Goal: Information Seeking & Learning: Learn about a topic

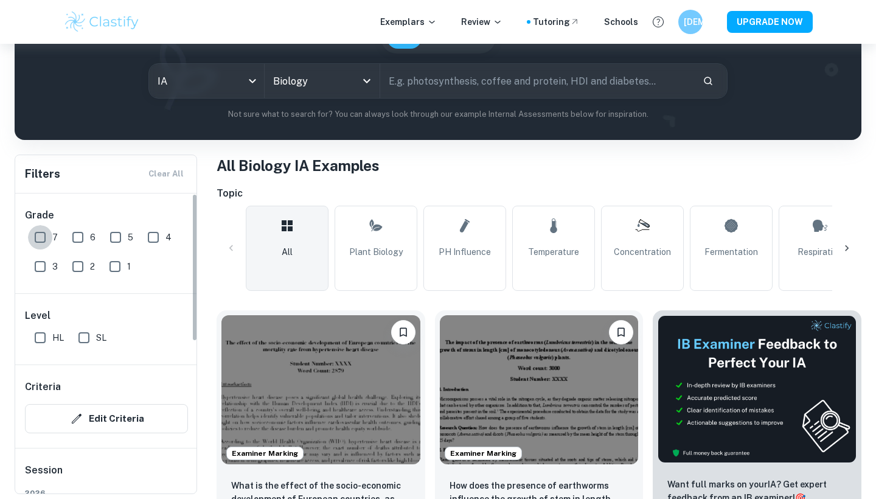
click at [43, 231] on input "7" at bounding box center [40, 237] width 24 height 24
checkbox input "true"
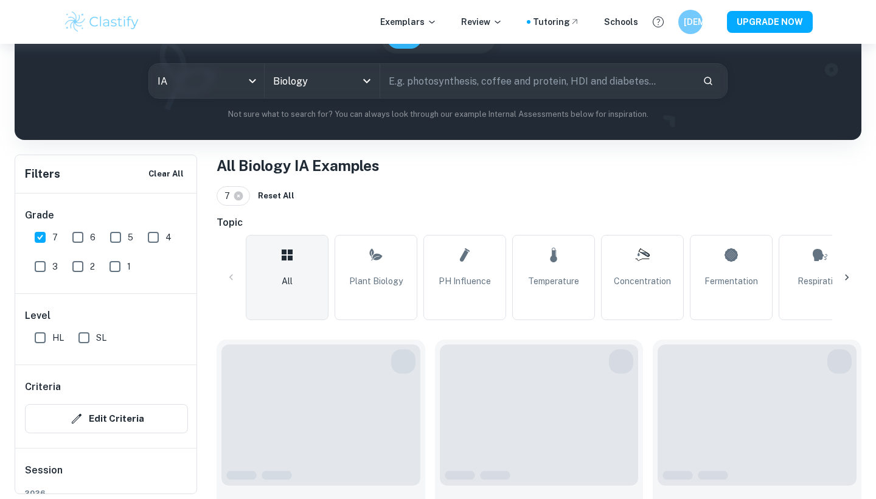
click at [44, 345] on input "HL" at bounding box center [40, 337] width 24 height 24
checkbox input "true"
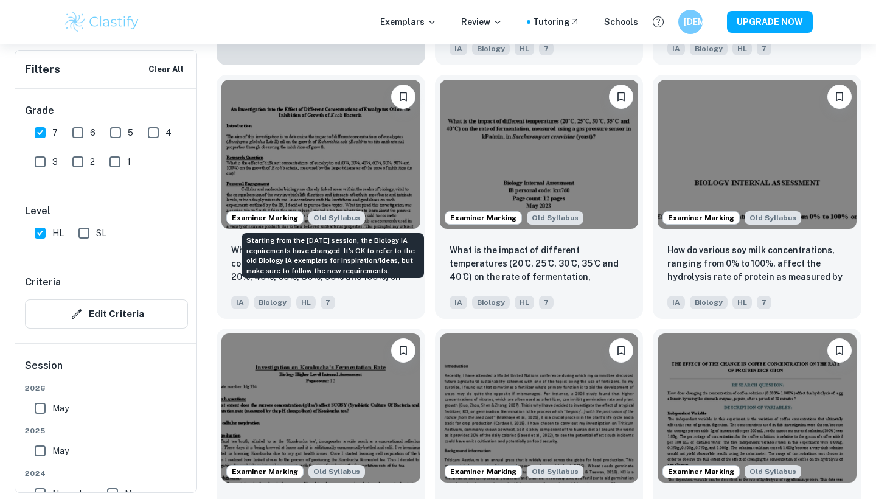
scroll to position [1160, 0]
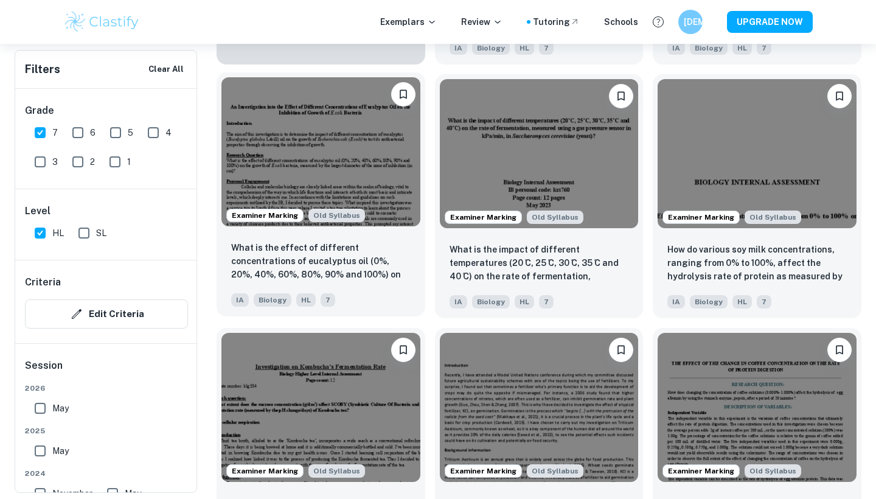
click at [376, 163] on img at bounding box center [320, 151] width 199 height 149
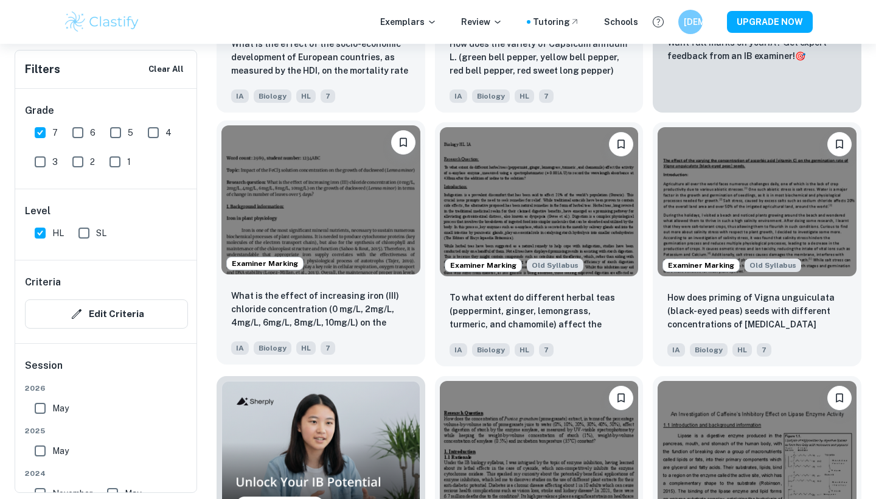
scroll to position [561, 0]
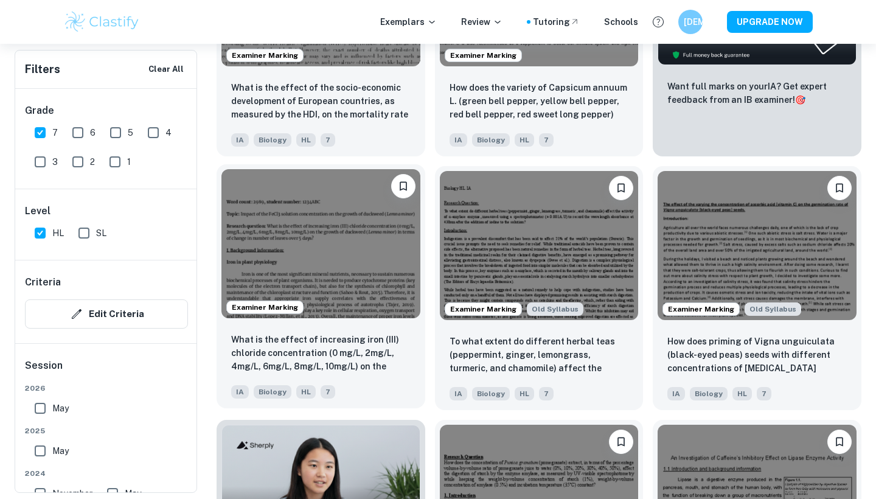
click at [349, 268] on img at bounding box center [320, 243] width 199 height 149
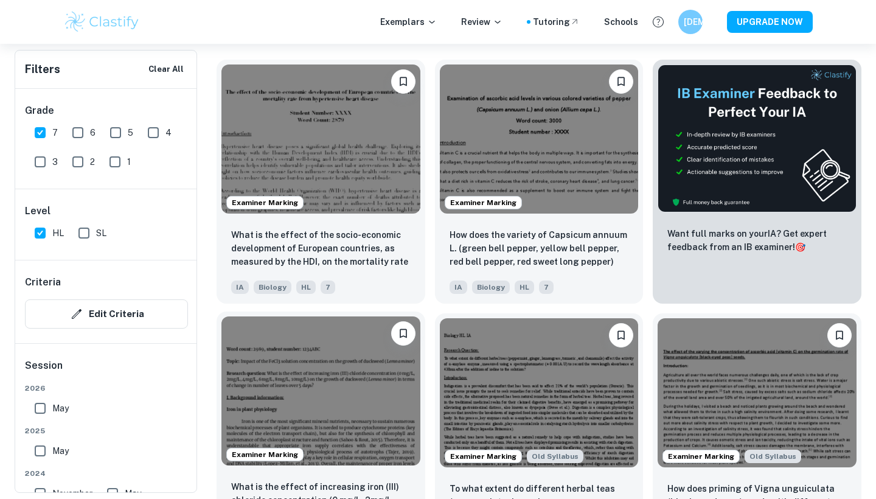
scroll to position [377, 0]
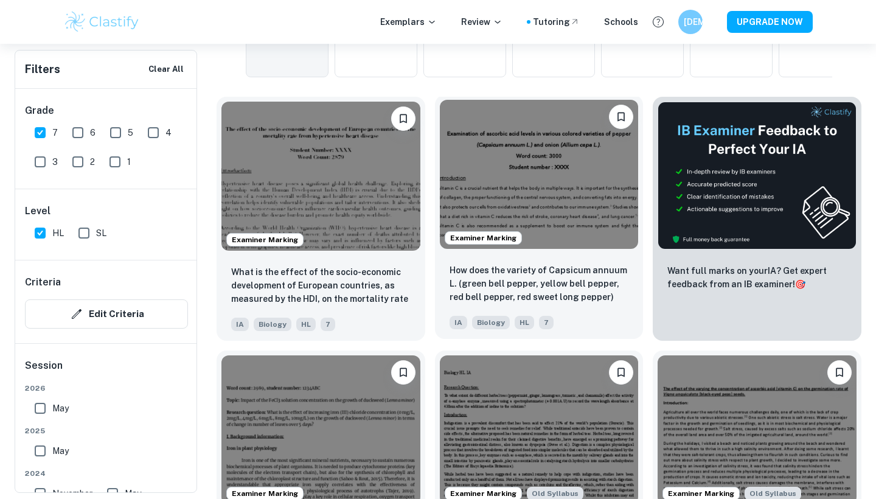
click at [518, 218] on img at bounding box center [539, 174] width 199 height 149
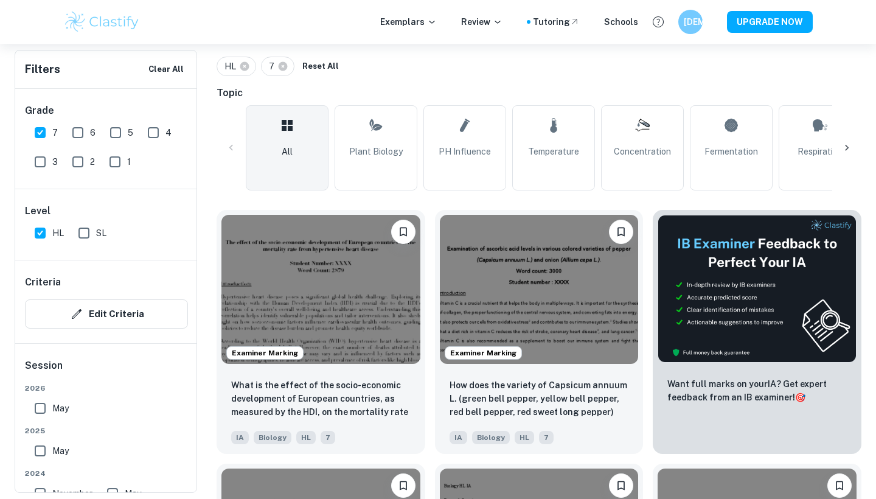
scroll to position [142, 0]
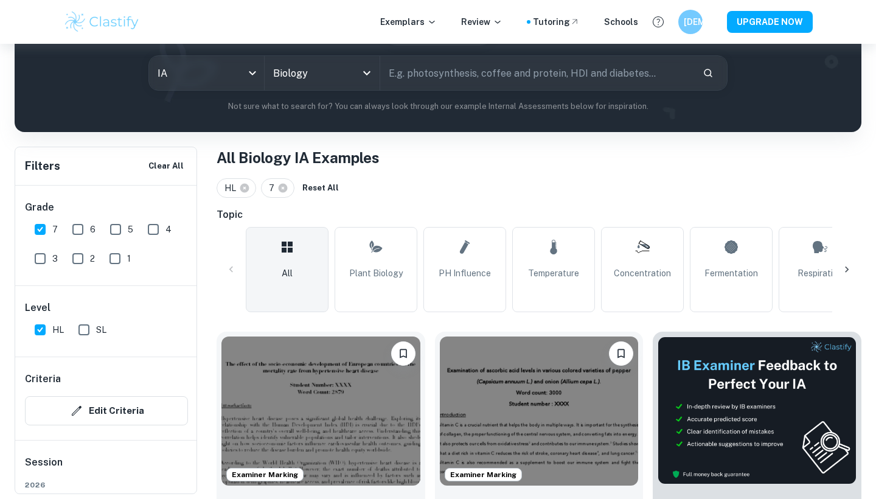
click at [454, 64] on input "text" at bounding box center [536, 73] width 313 height 34
type input "rate"
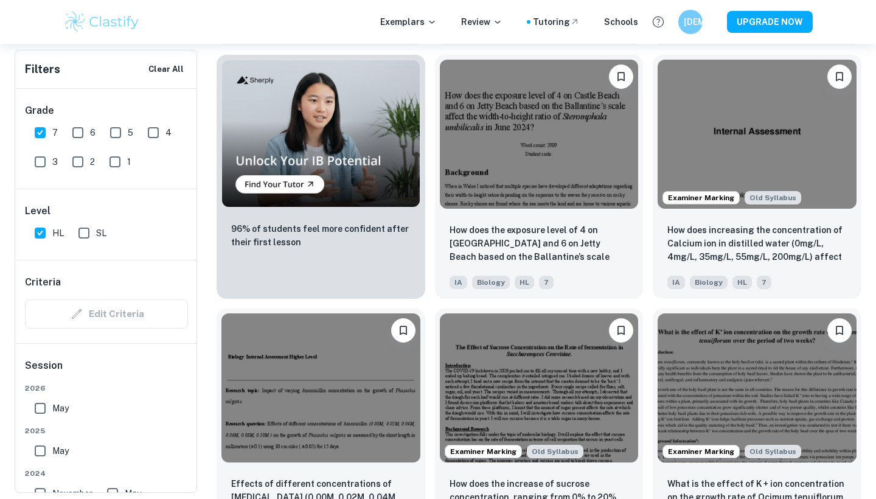
scroll to position [925, 0]
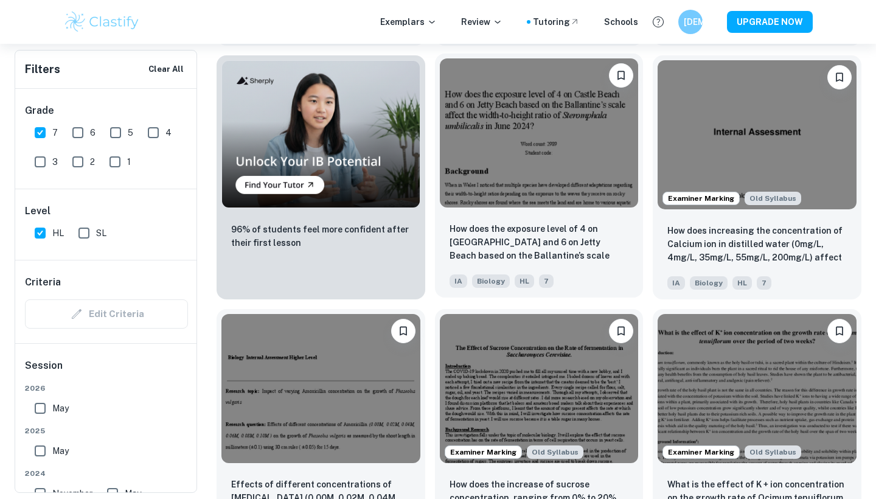
click at [572, 169] on img at bounding box center [539, 132] width 199 height 149
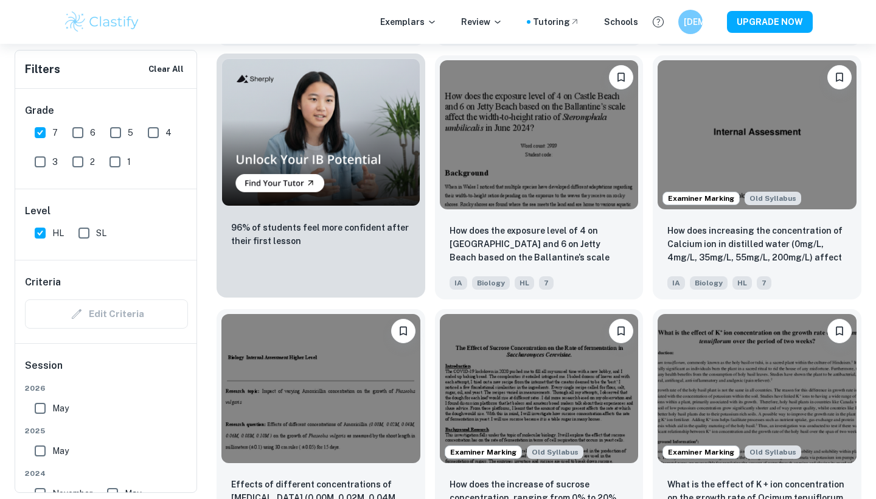
scroll to position [1014, 0]
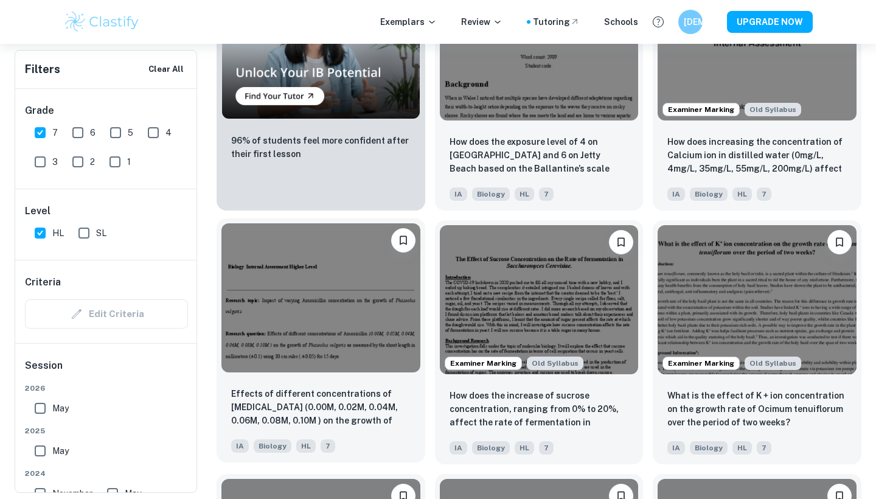
click at [356, 329] on img at bounding box center [320, 297] width 199 height 149
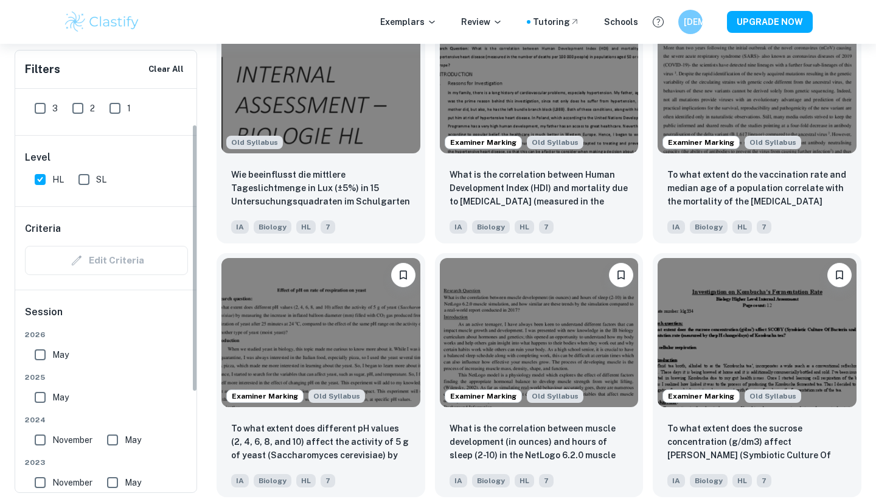
scroll to position [133, 0]
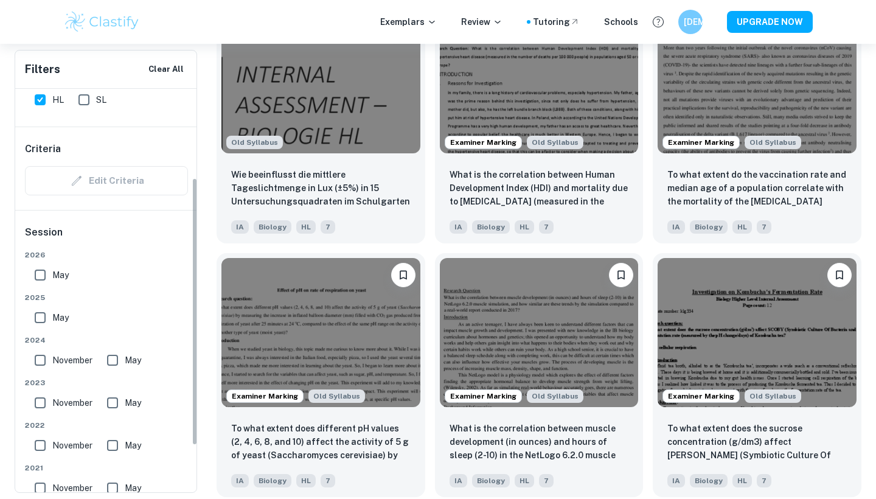
click at [35, 318] on input "May" at bounding box center [40, 317] width 24 height 24
checkbox input "true"
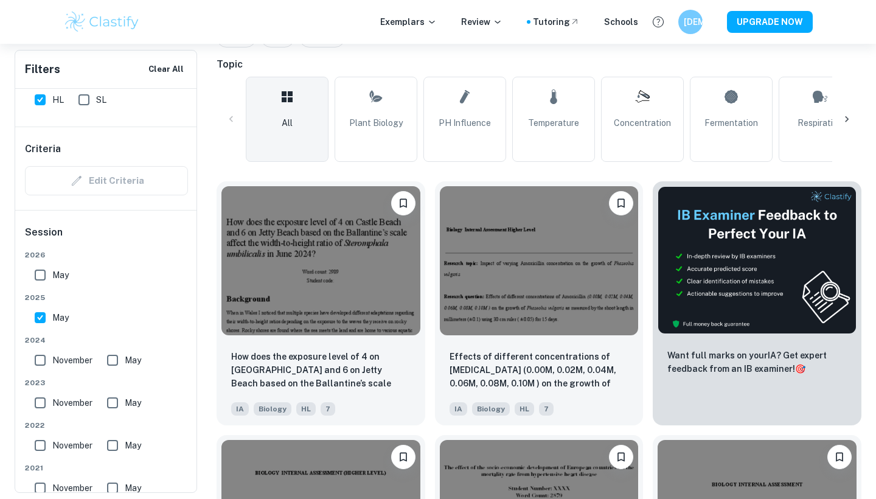
scroll to position [299, 0]
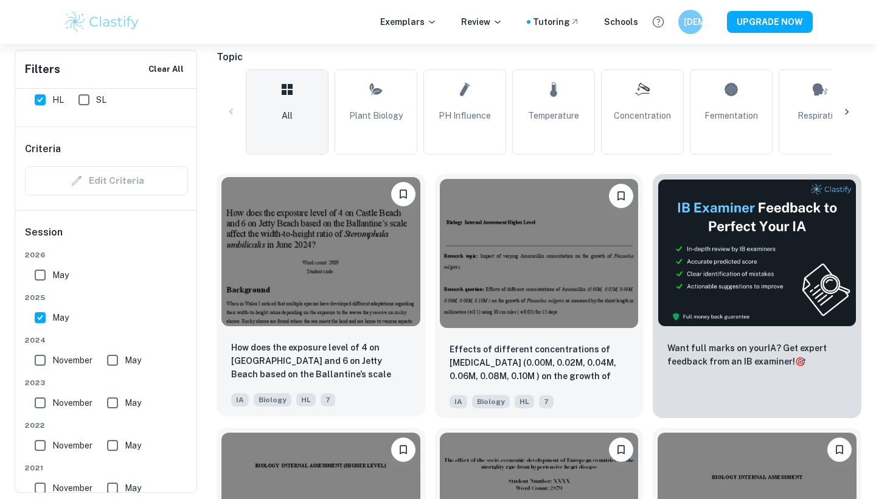
click at [335, 312] on img at bounding box center [320, 251] width 199 height 149
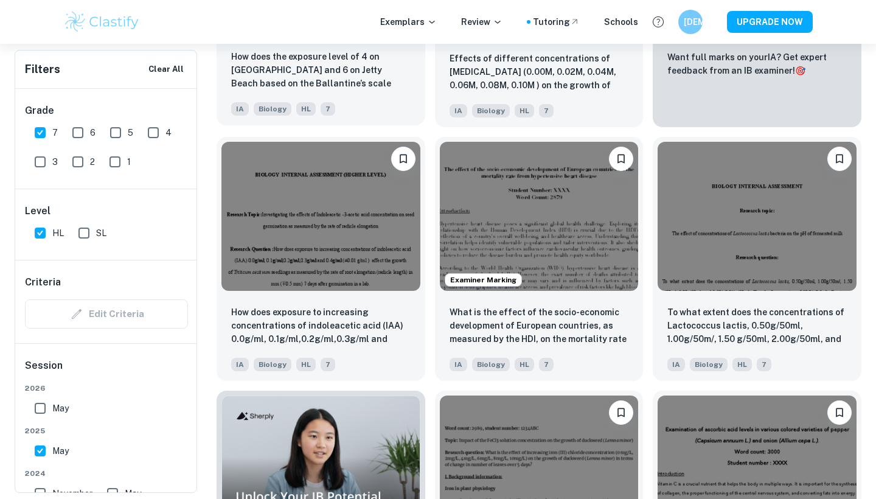
scroll to position [604, 0]
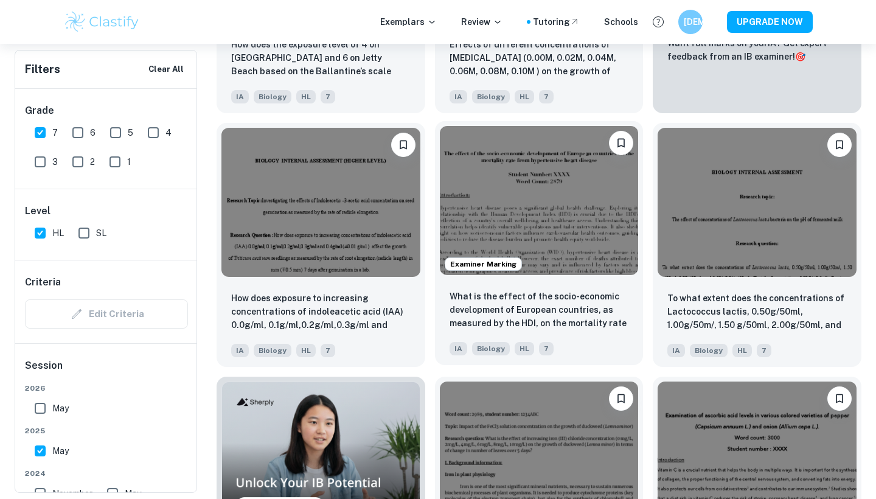
click at [575, 197] on img at bounding box center [539, 200] width 199 height 149
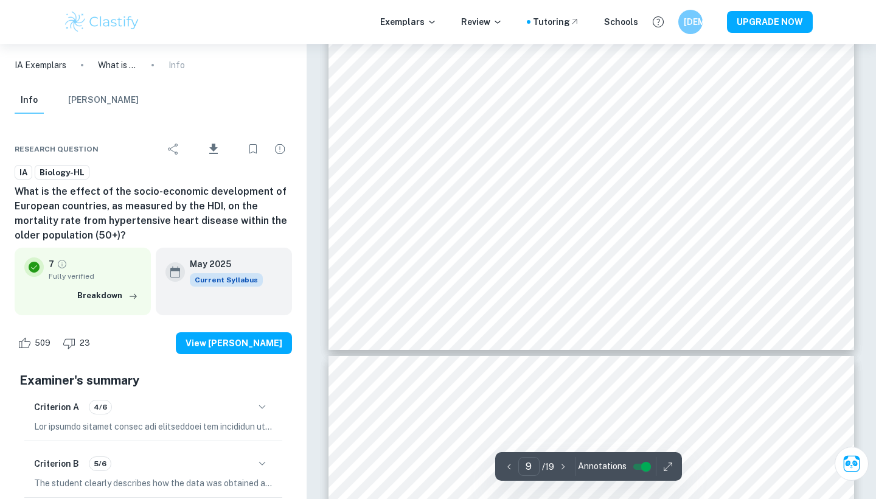
type input "10"
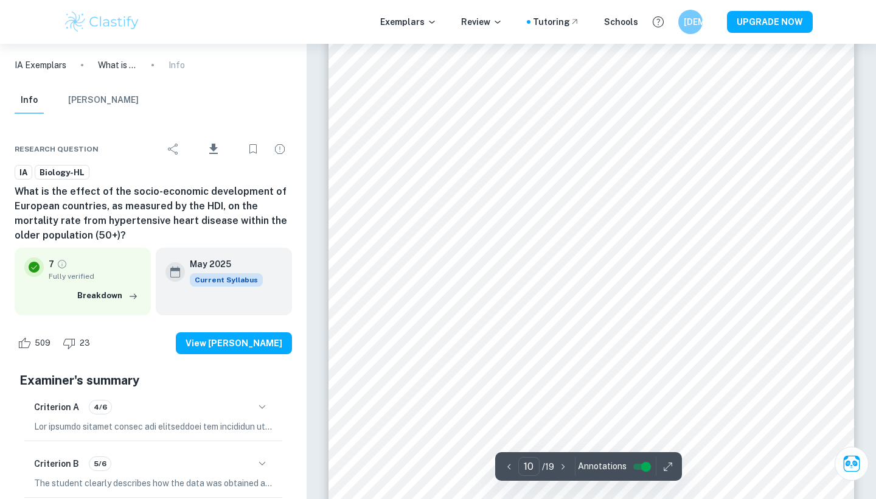
scroll to position [7234, 0]
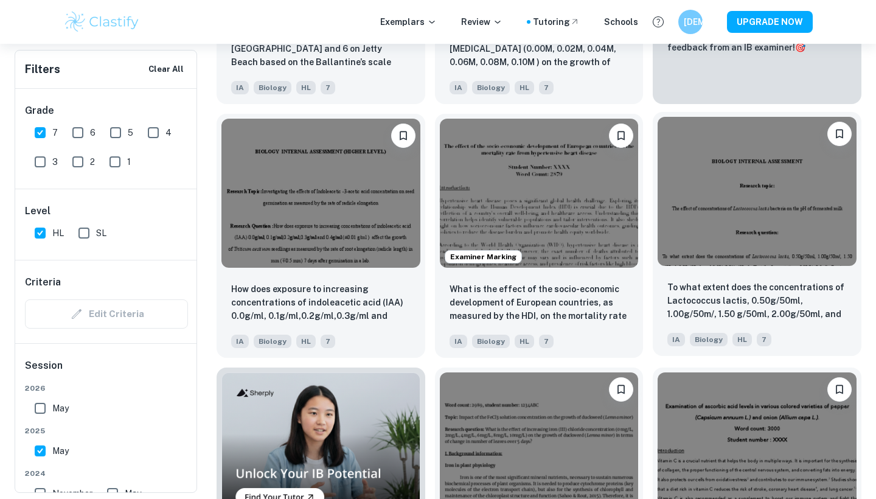
scroll to position [617, 0]
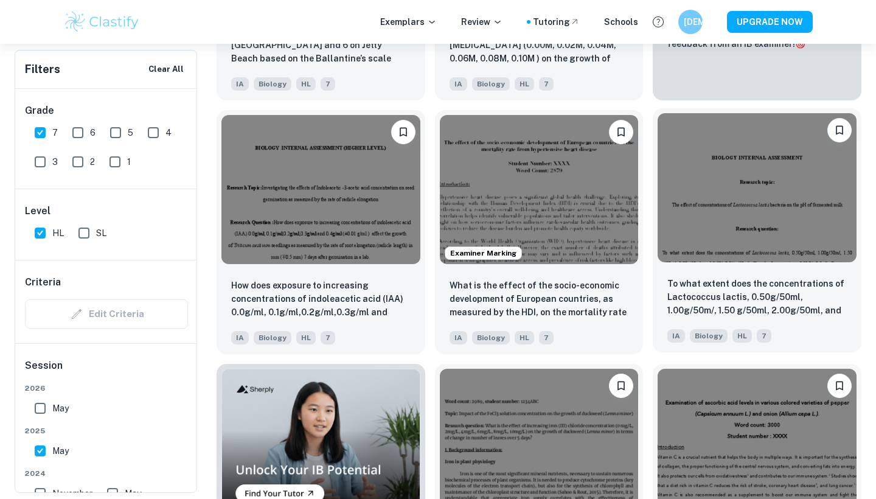
click at [721, 252] on img at bounding box center [757, 187] width 199 height 149
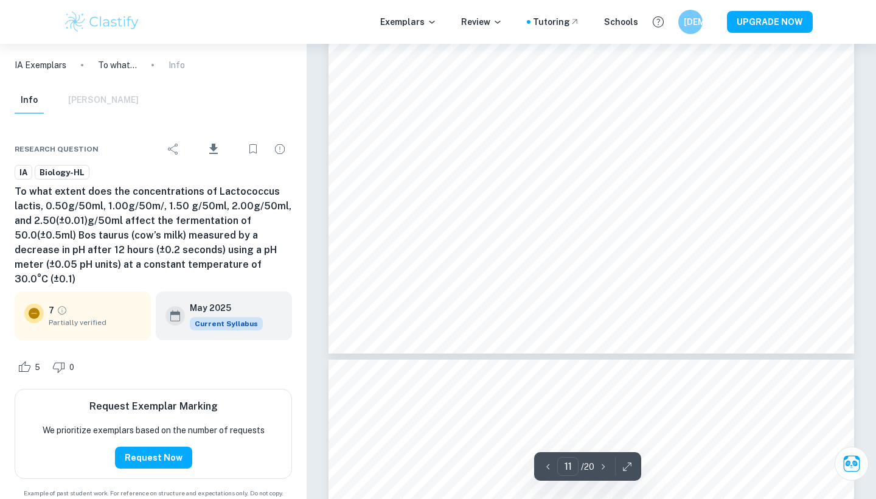
scroll to position [7500, 1]
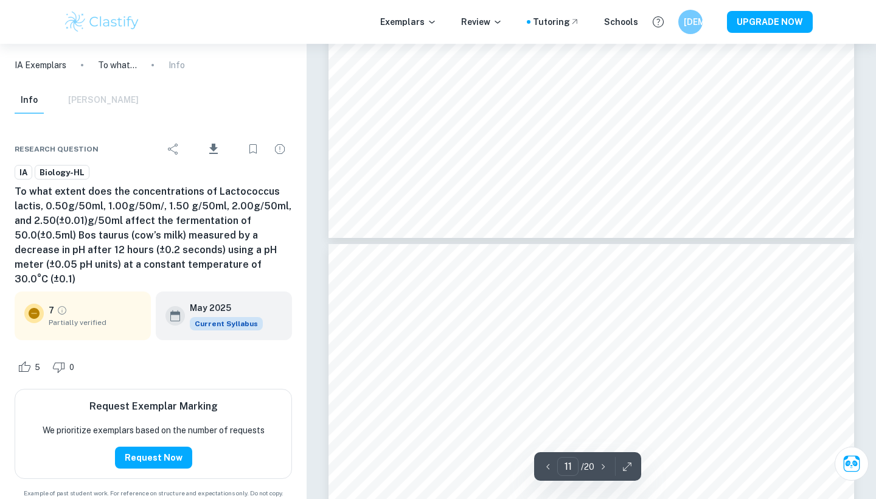
type input "12"
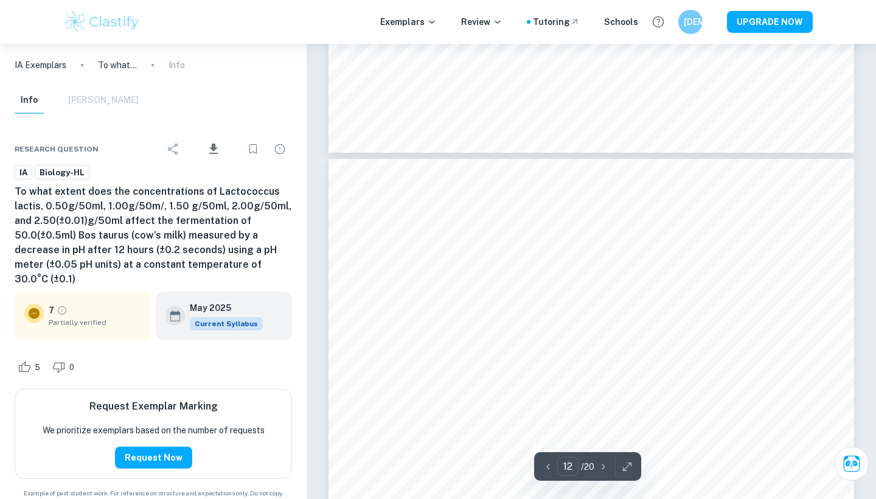
scroll to position [7704, 0]
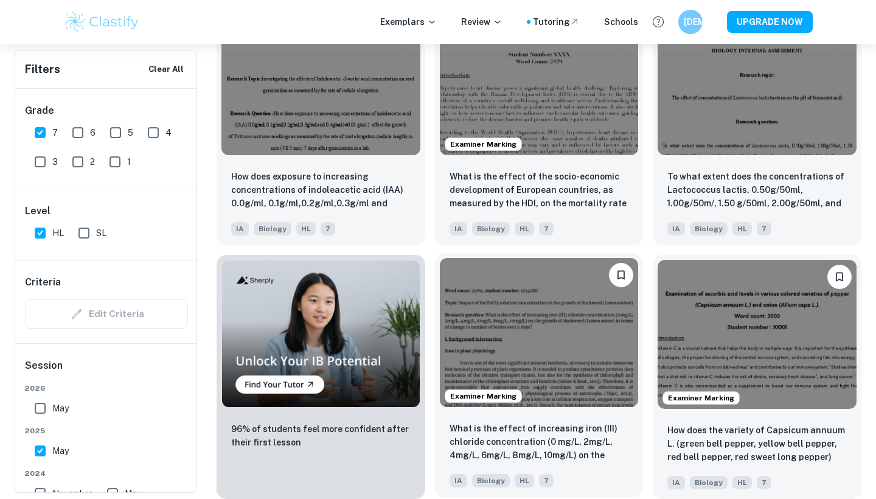
scroll to position [726, 0]
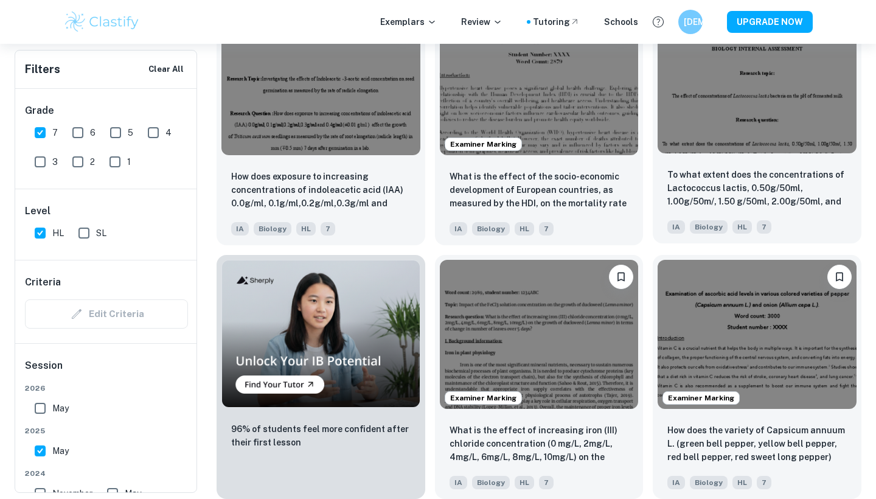
click at [789, 136] on img at bounding box center [757, 78] width 199 height 149
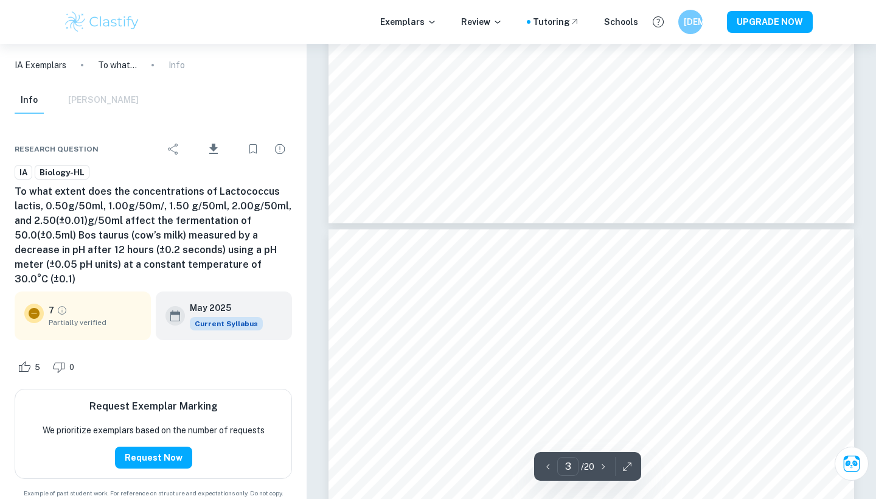
type input "4"
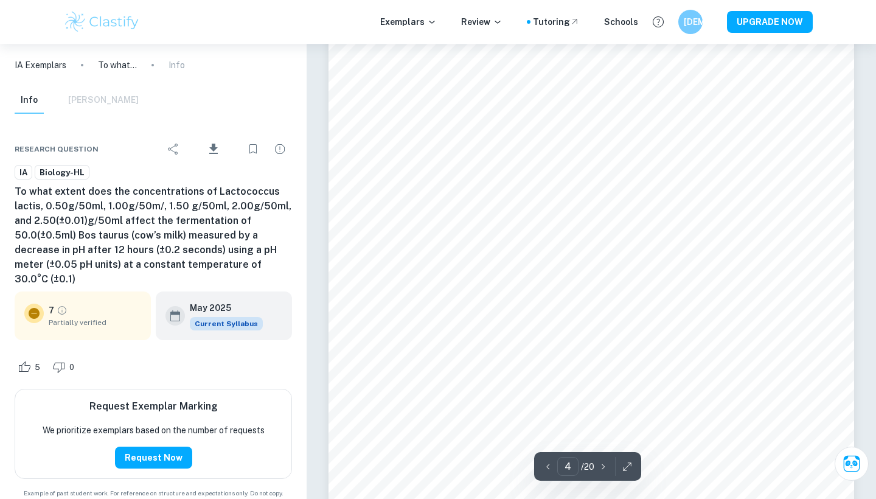
scroll to position [2436, 0]
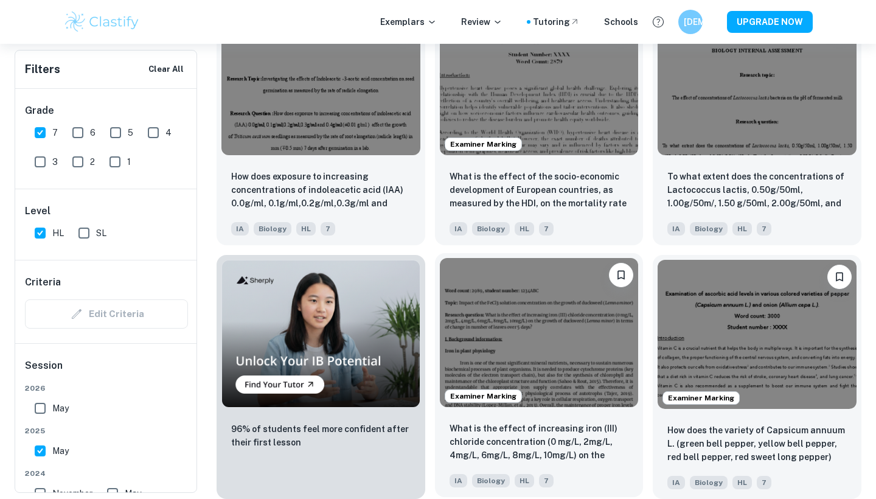
scroll to position [726, 0]
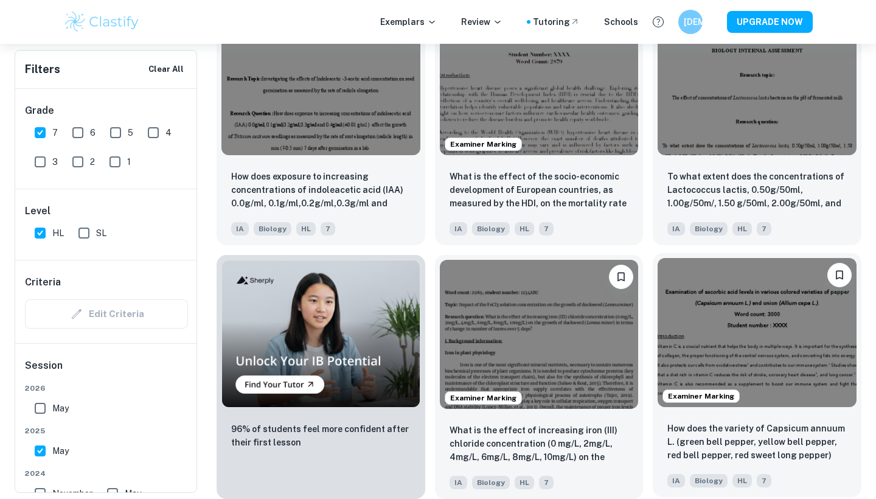
click at [772, 324] on img at bounding box center [757, 332] width 199 height 149
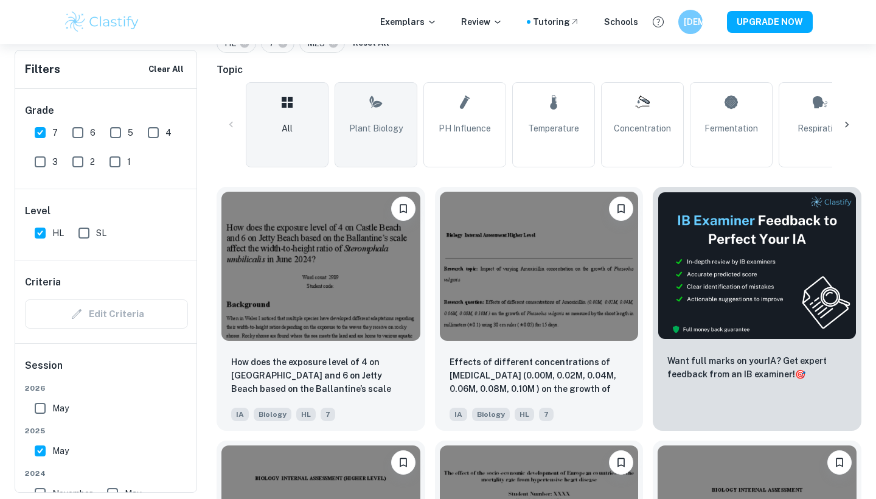
scroll to position [285, 0]
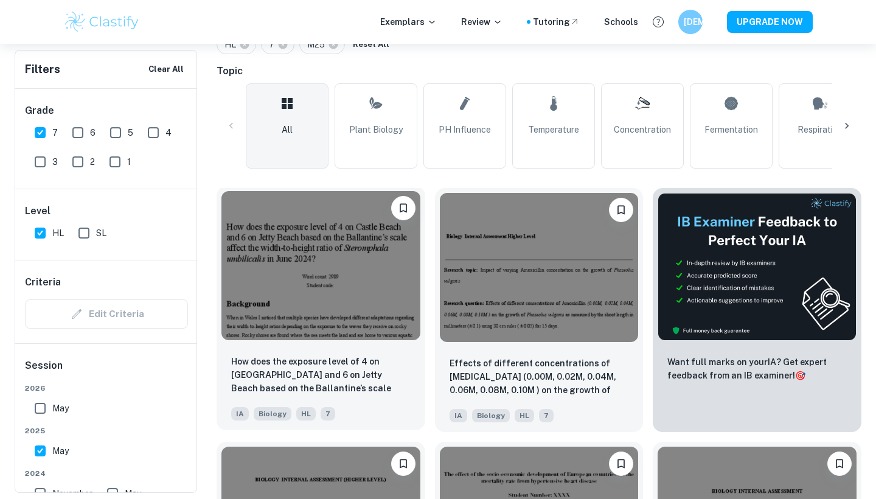
click at [365, 285] on img at bounding box center [320, 265] width 199 height 149
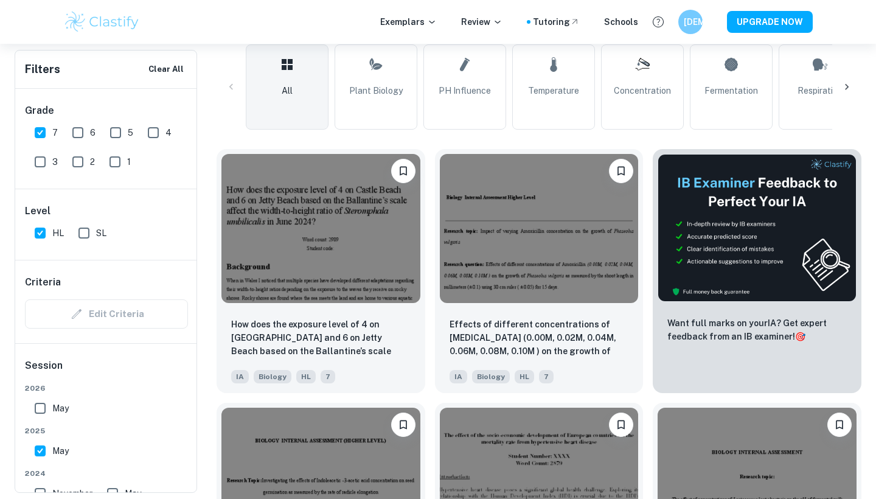
scroll to position [341, 0]
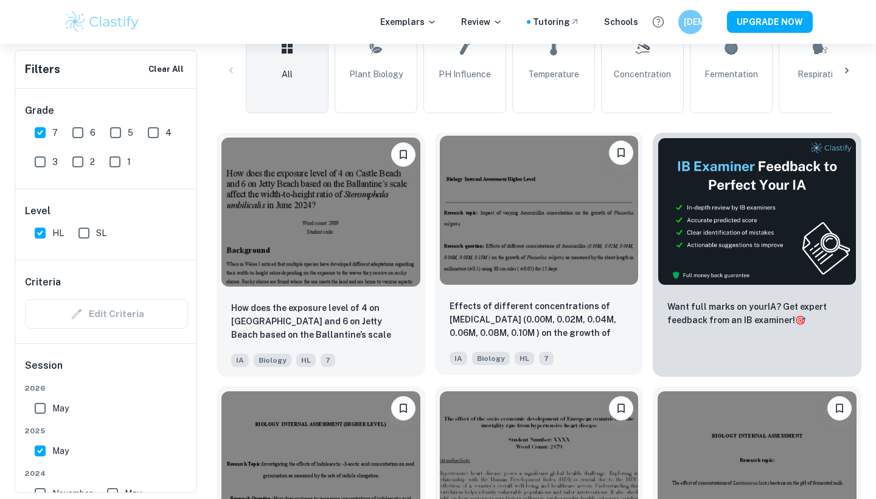
click at [575, 267] on img at bounding box center [539, 210] width 199 height 149
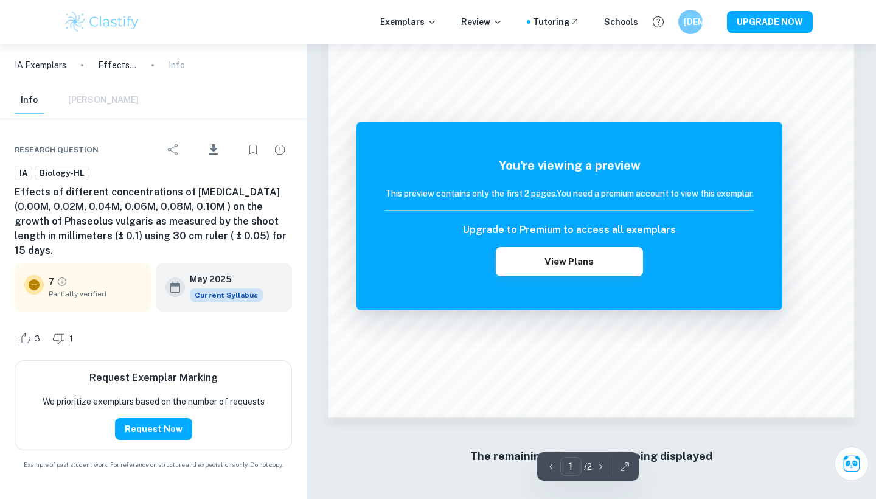
scroll to position [1003, 0]
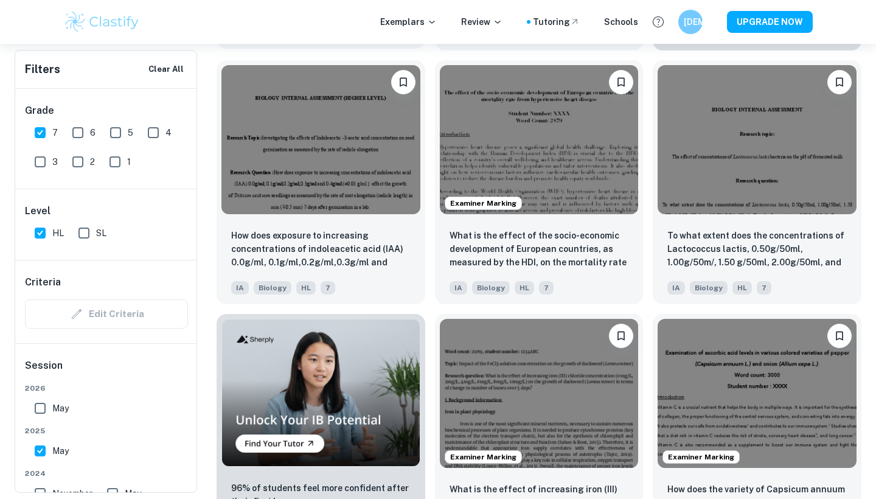
scroll to position [668, 0]
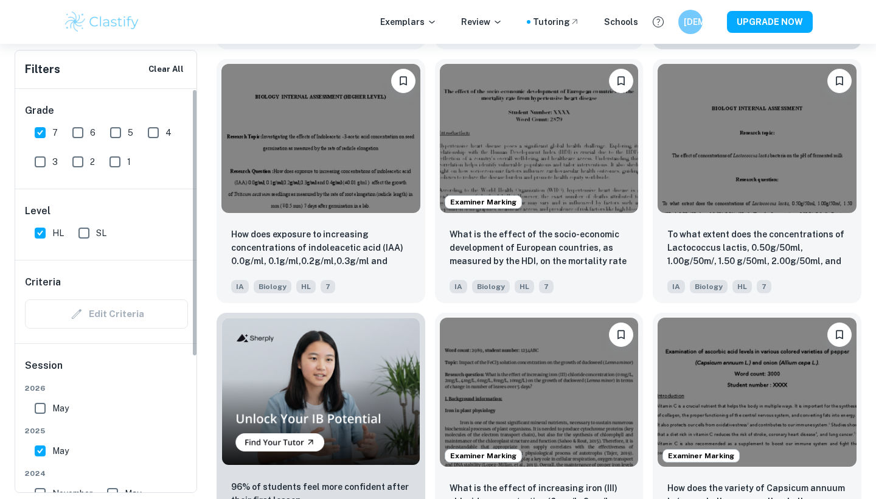
click at [78, 131] on input "6" at bounding box center [78, 132] width 24 height 24
checkbox input "true"
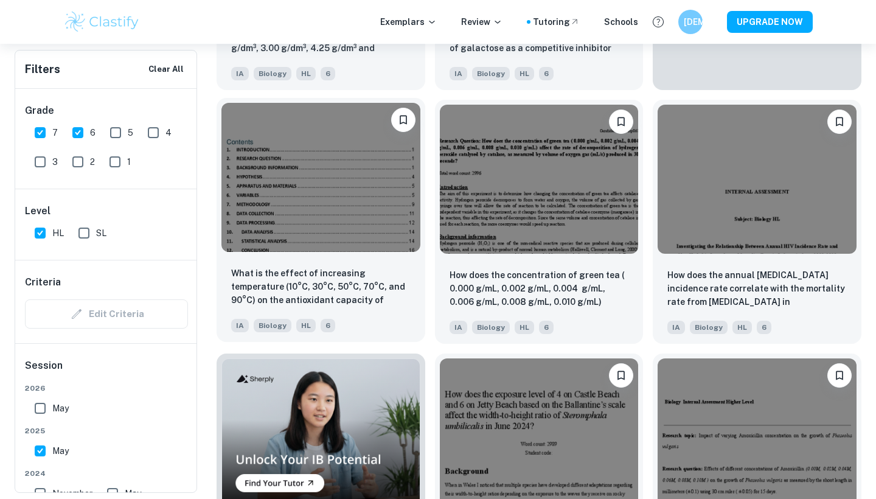
scroll to position [611, 0]
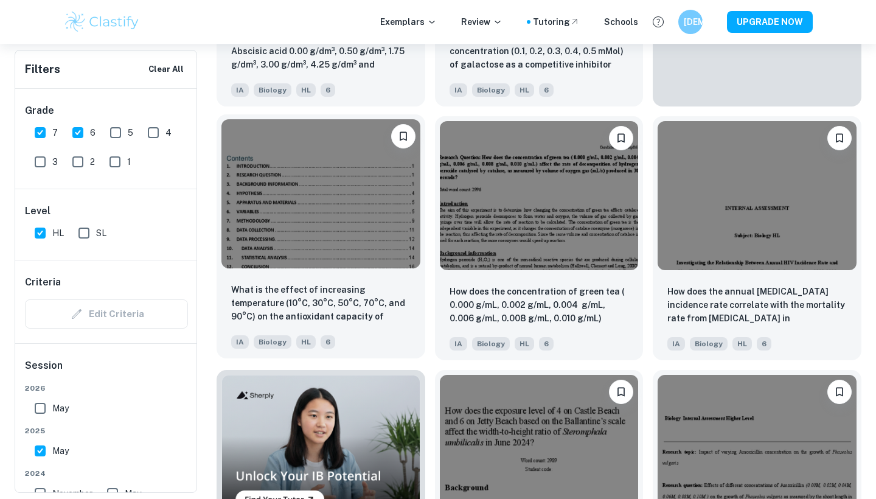
click at [358, 220] on img at bounding box center [320, 193] width 199 height 149
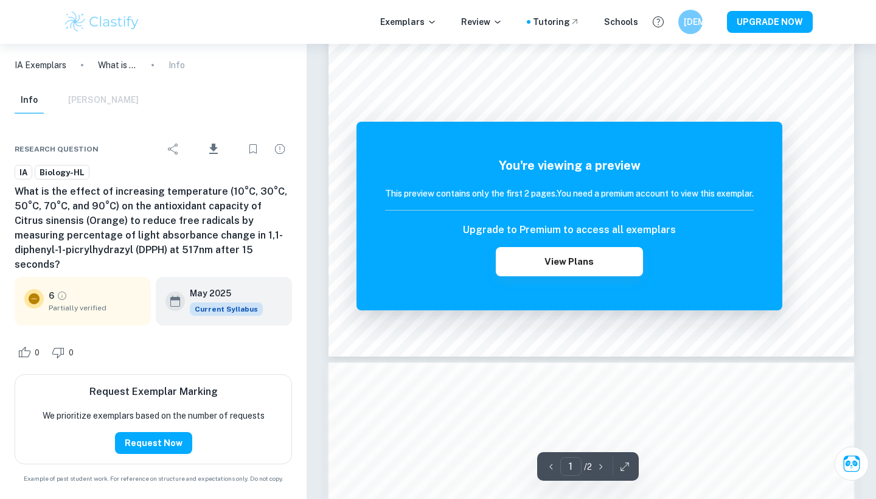
scroll to position [450, 0]
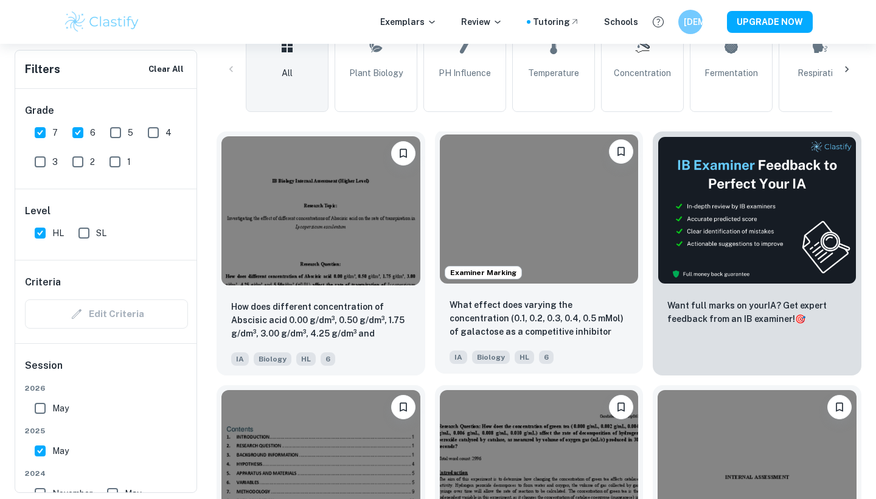
scroll to position [326, 0]
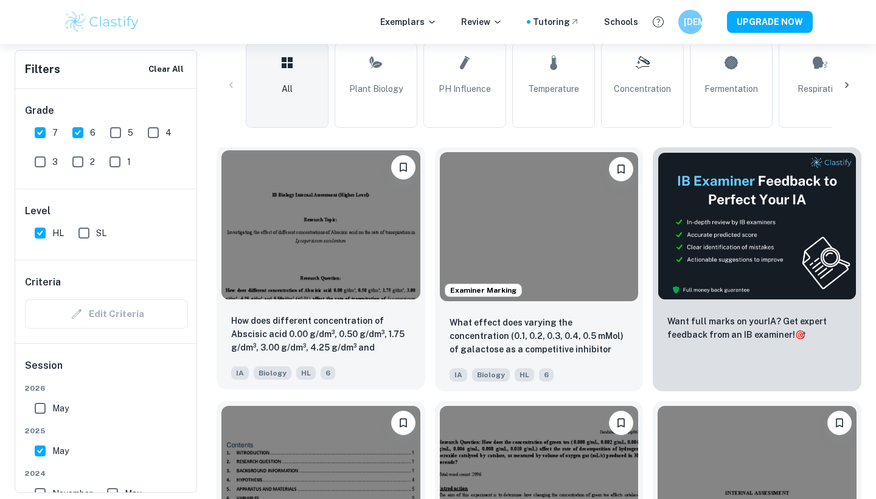
click at [385, 235] on img at bounding box center [320, 224] width 199 height 149
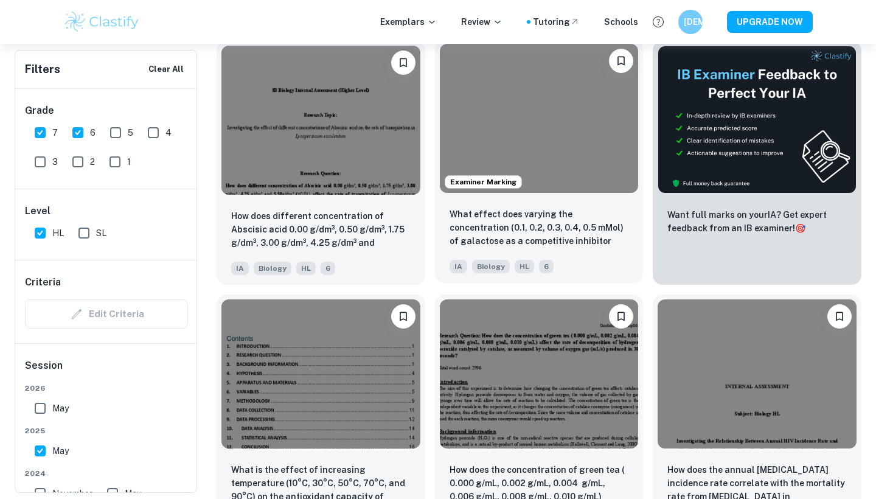
scroll to position [435, 0]
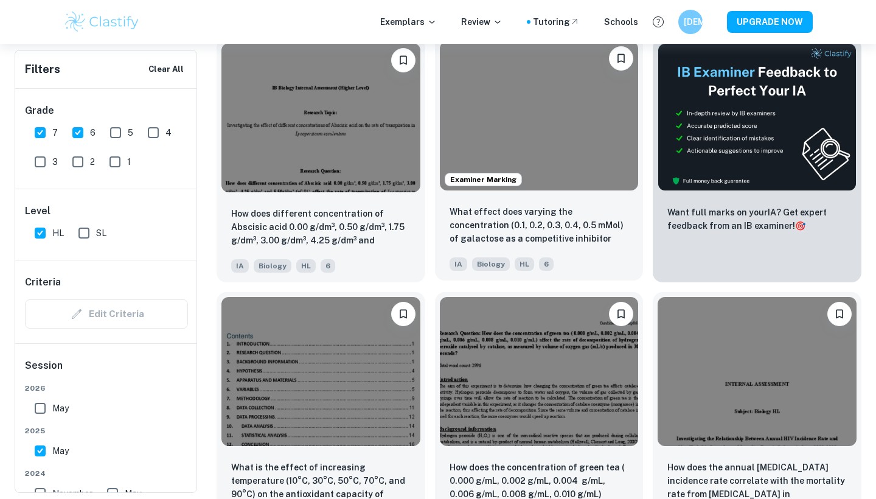
click at [563, 199] on div "What effect does varying the concentration (0.1, 0.2, 0.3, 0.4, 0.5 mMol) of ga…" at bounding box center [539, 237] width 209 height 85
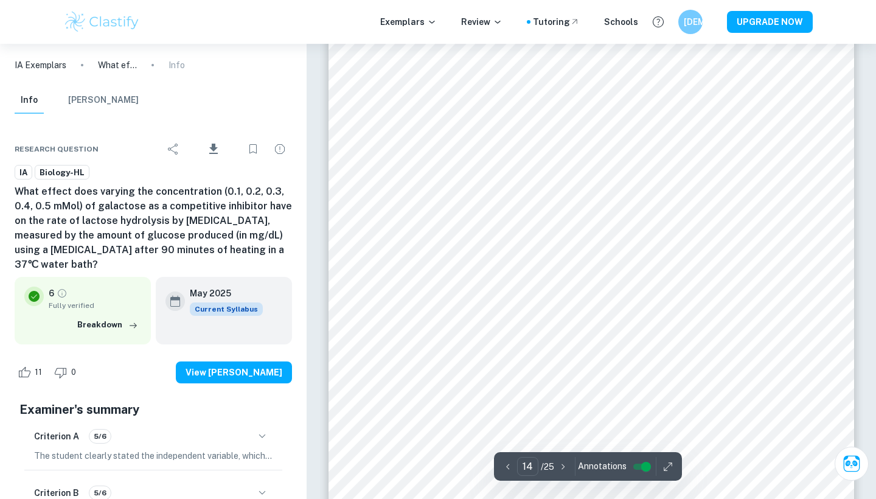
scroll to position [10094, 0]
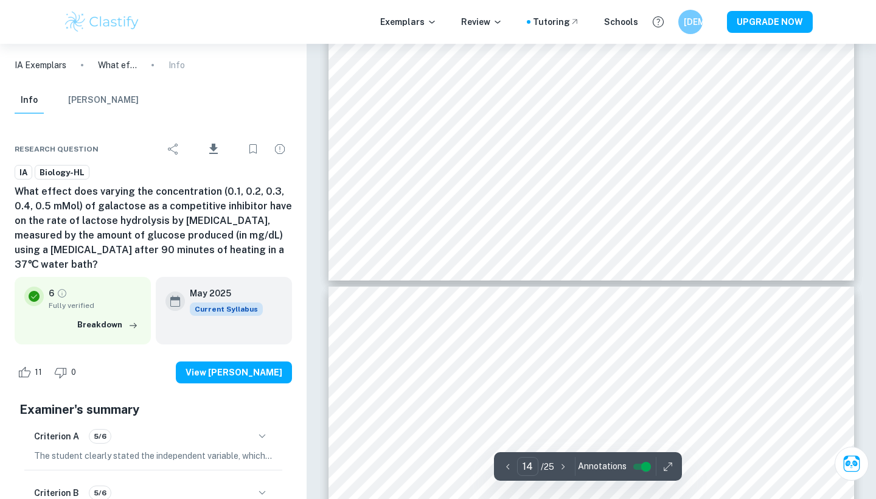
type input "13"
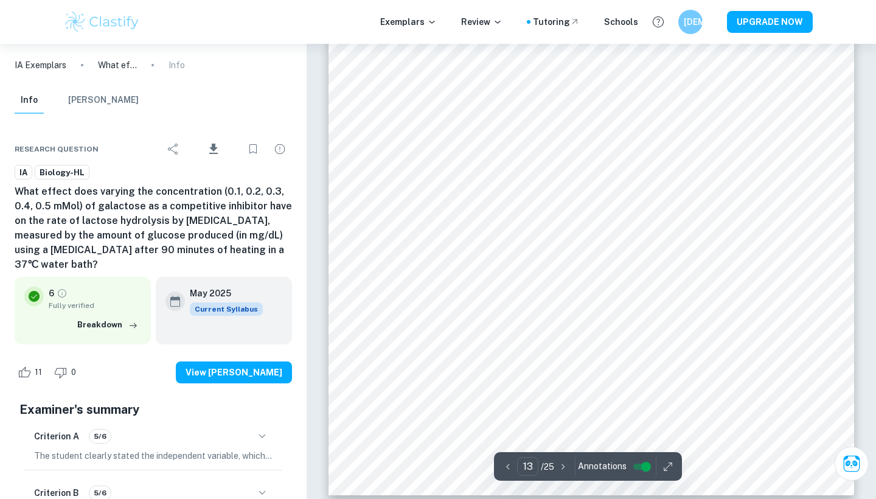
scroll to position [9550, 0]
